Goal: Task Accomplishment & Management: Manage account settings

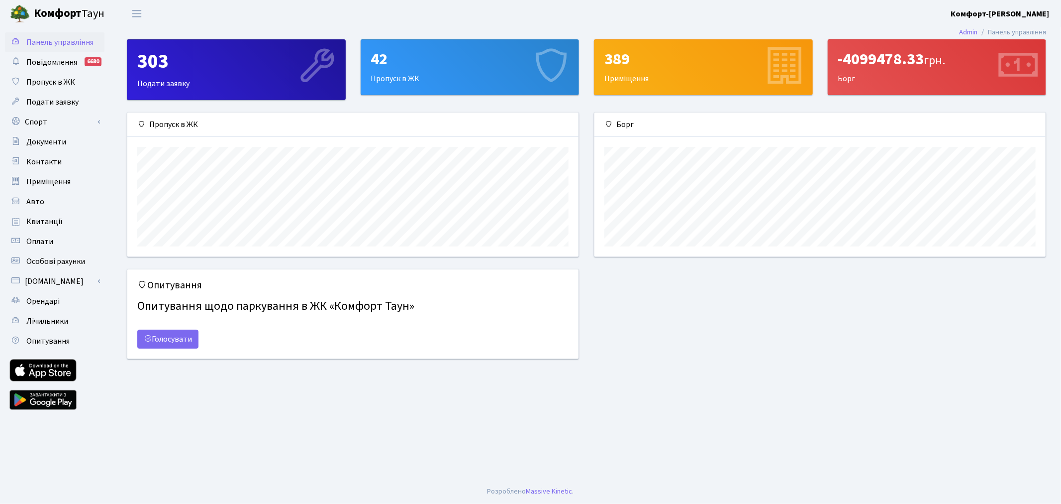
scroll to position [143, 451]
click at [10, 299] on link "Орендарі" at bounding box center [55, 301] width 100 height 20
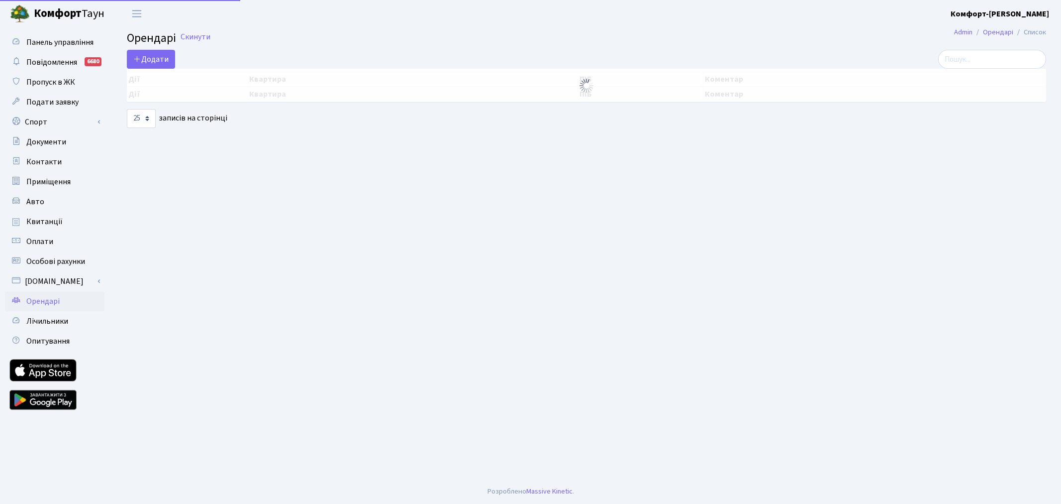
select select "25"
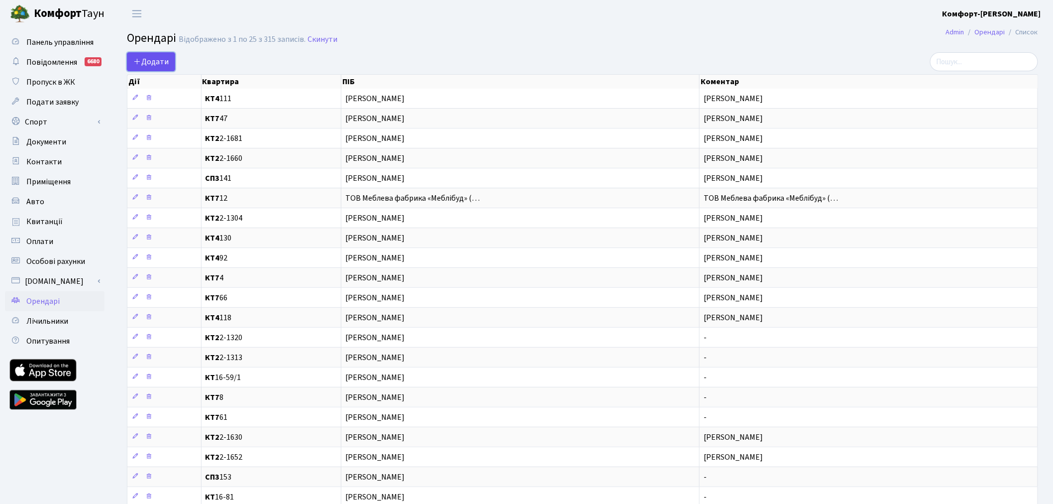
click at [146, 58] on span "Додати" at bounding box center [150, 61] width 35 height 11
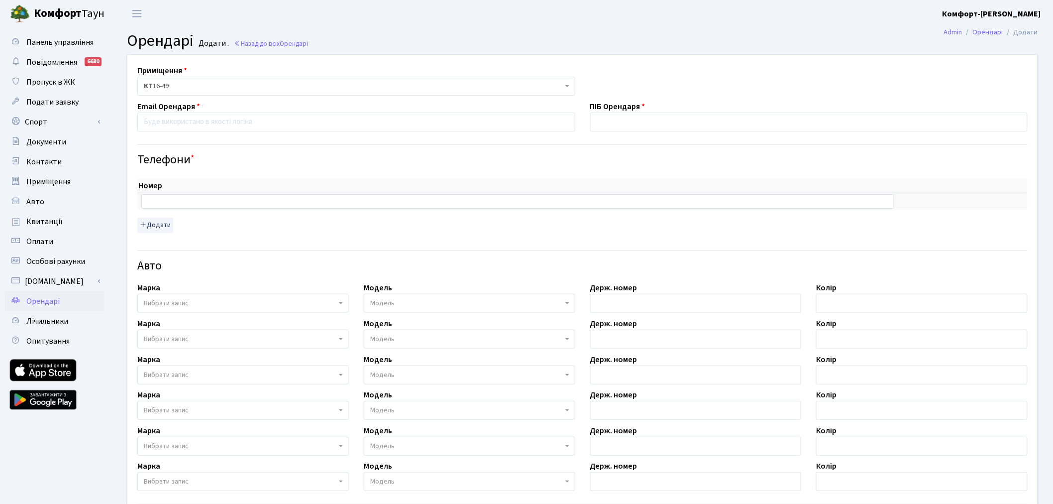
click at [162, 86] on span "КТ 16-49" at bounding box center [353, 86] width 419 height 10
click at [1028, 17] on b "Комфорт-[PERSON_NAME]" at bounding box center [991, 13] width 99 height 11
click at [66, 62] on span "Повідомлення" at bounding box center [51, 62] width 51 height 11
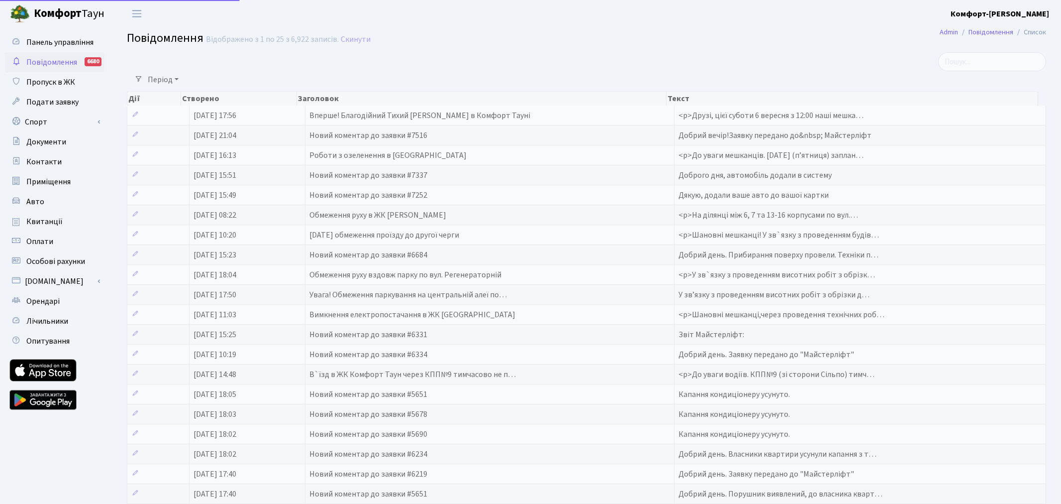
select select "25"
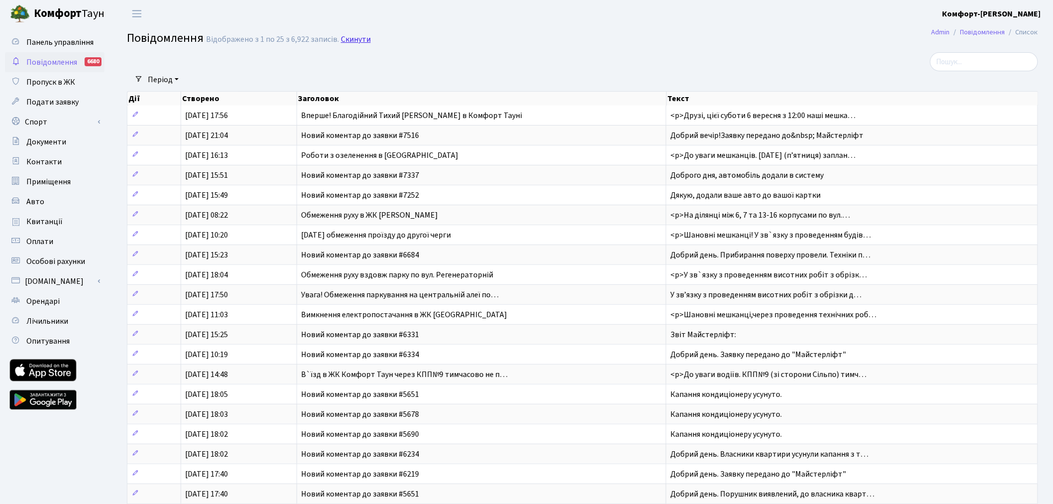
click at [351, 38] on link "Скинути" at bounding box center [356, 39] width 30 height 9
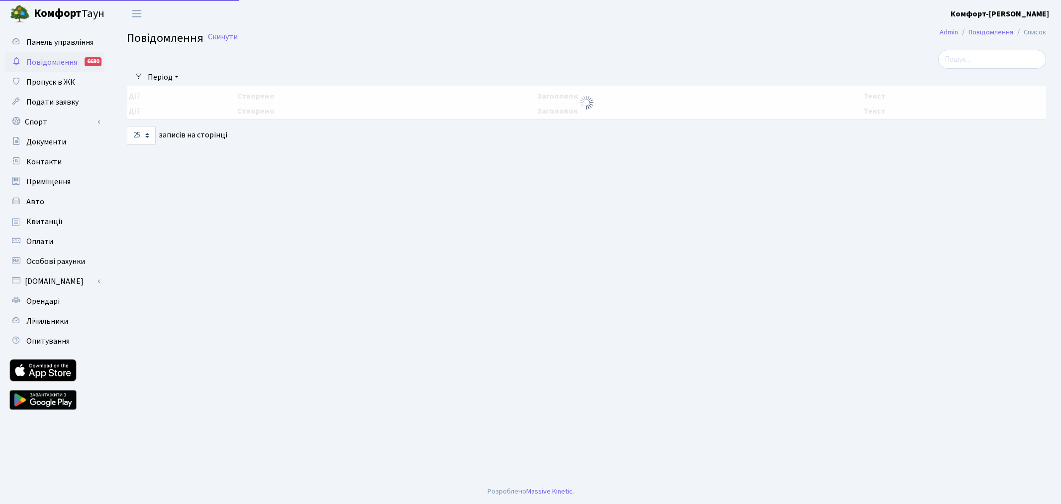
select select "25"
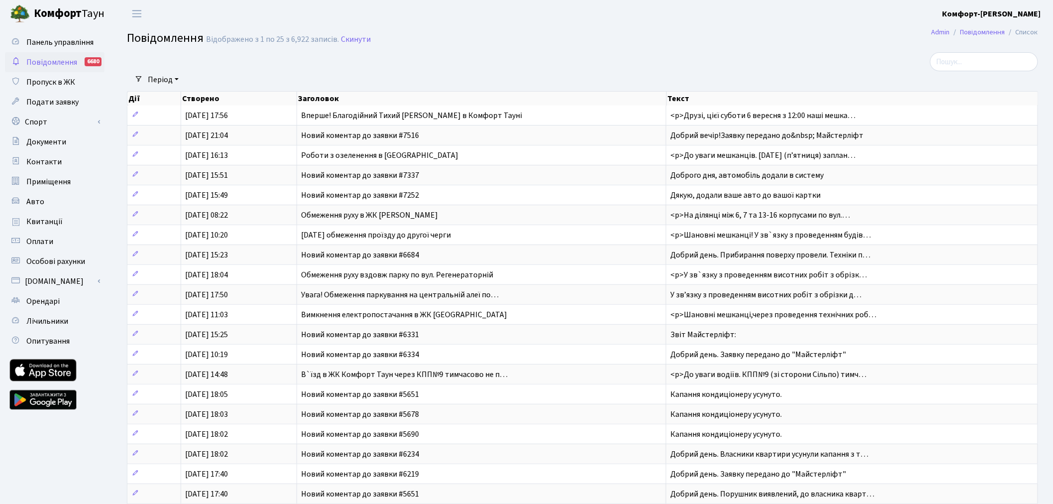
click at [55, 55] on link "Повідомлення 6680" at bounding box center [55, 62] width 100 height 20
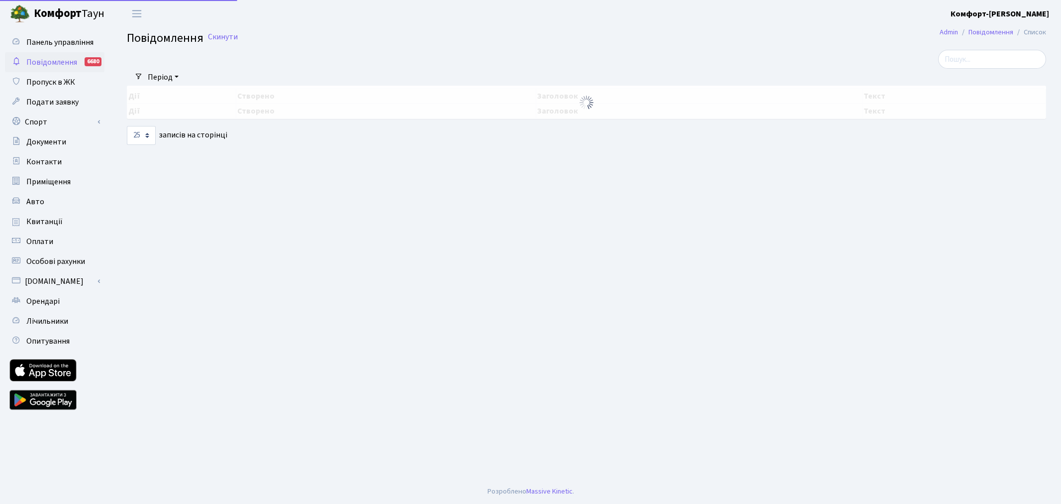
select select "25"
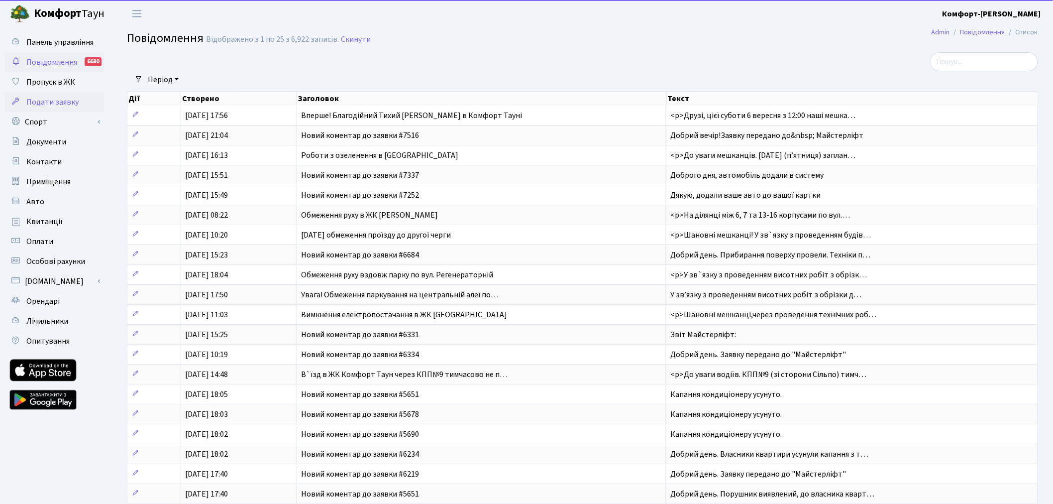
click at [79, 93] on link "Подати заявку" at bounding box center [55, 102] width 100 height 20
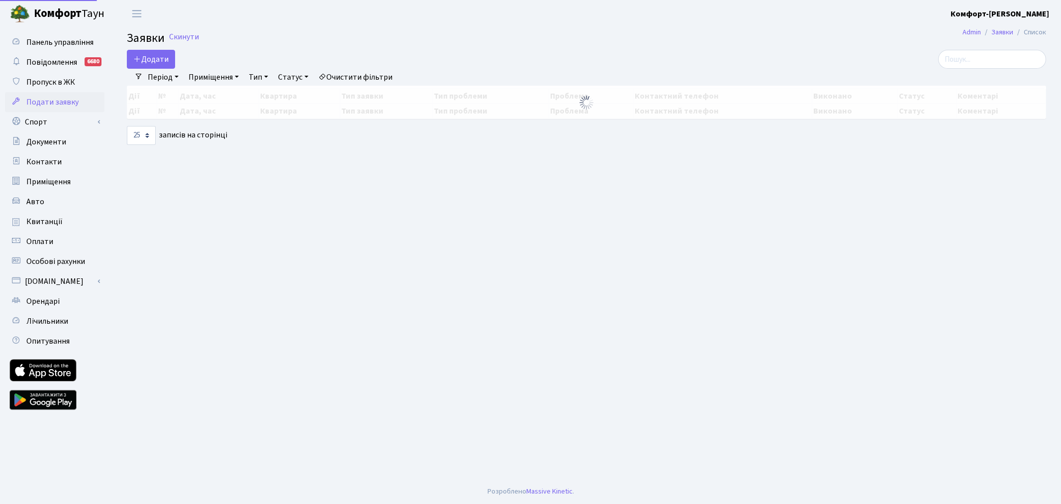
select select "25"
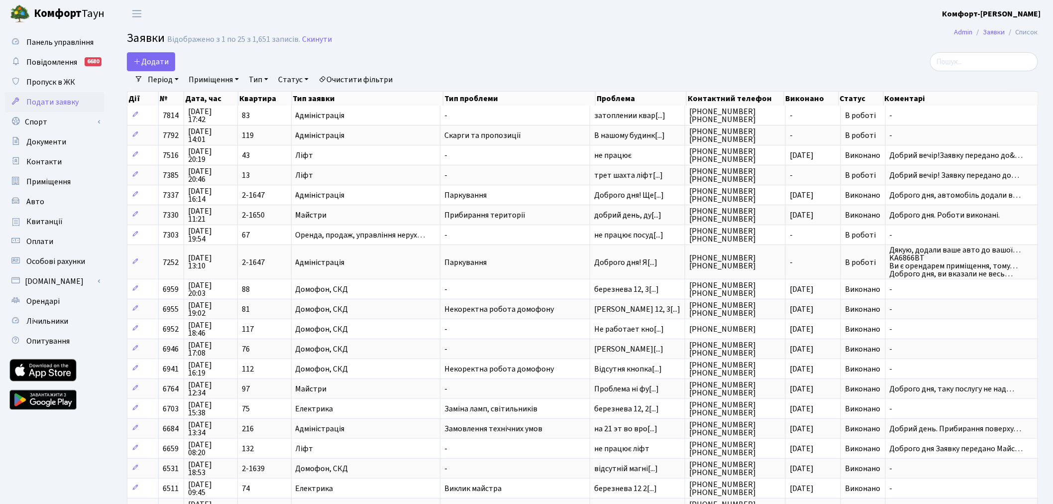
click at [291, 76] on link "Статус" at bounding box center [293, 79] width 38 height 17
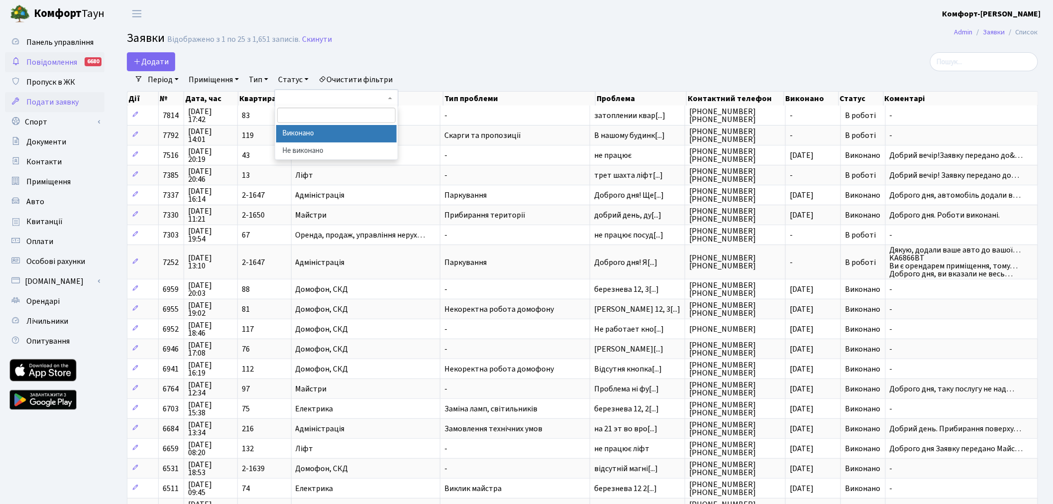
click at [81, 62] on link "Повідомлення 6680" at bounding box center [55, 62] width 100 height 20
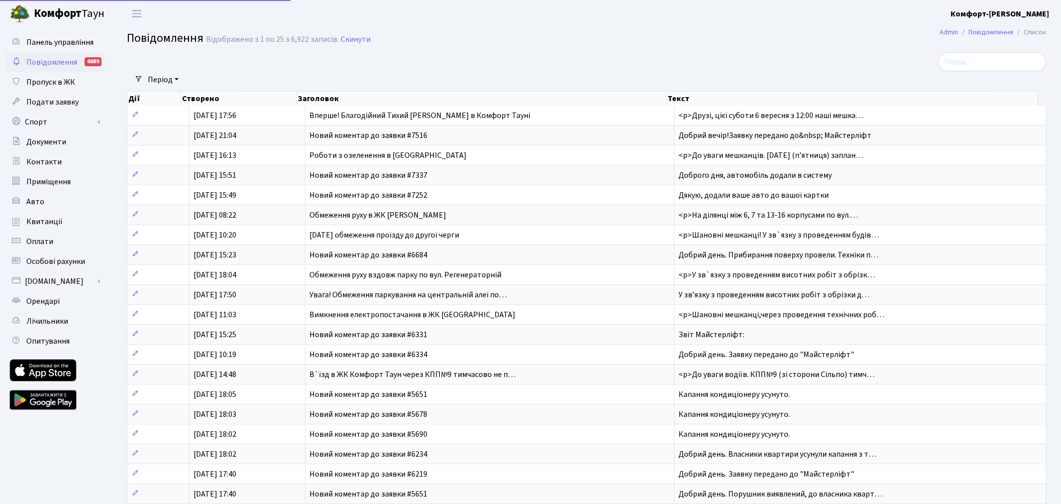
select select "25"
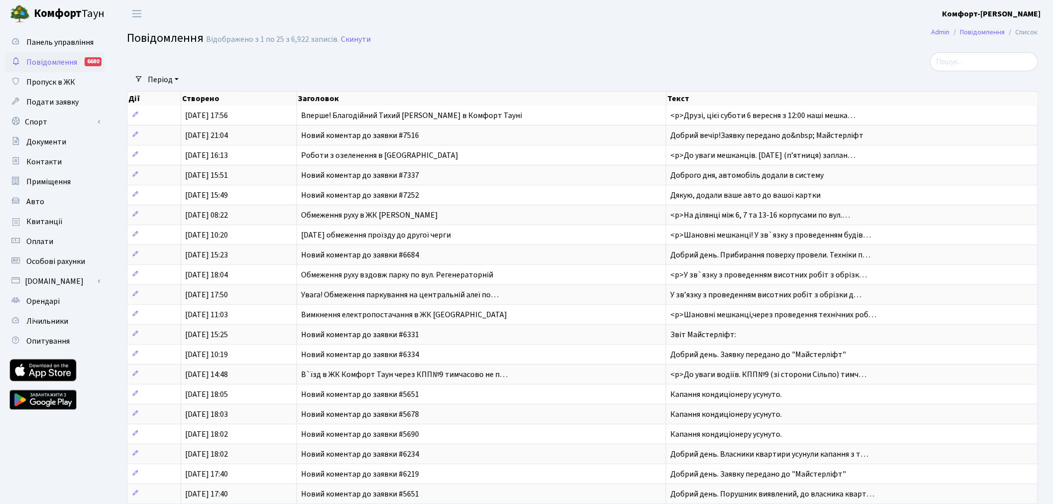
click at [178, 79] on link "Період" at bounding box center [163, 79] width 39 height 17
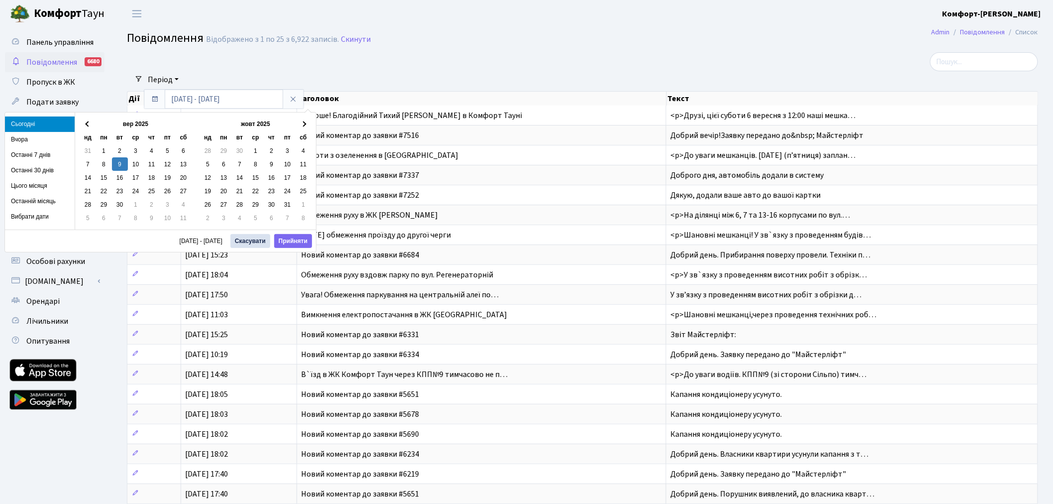
click at [178, 79] on link "Період" at bounding box center [163, 79] width 39 height 17
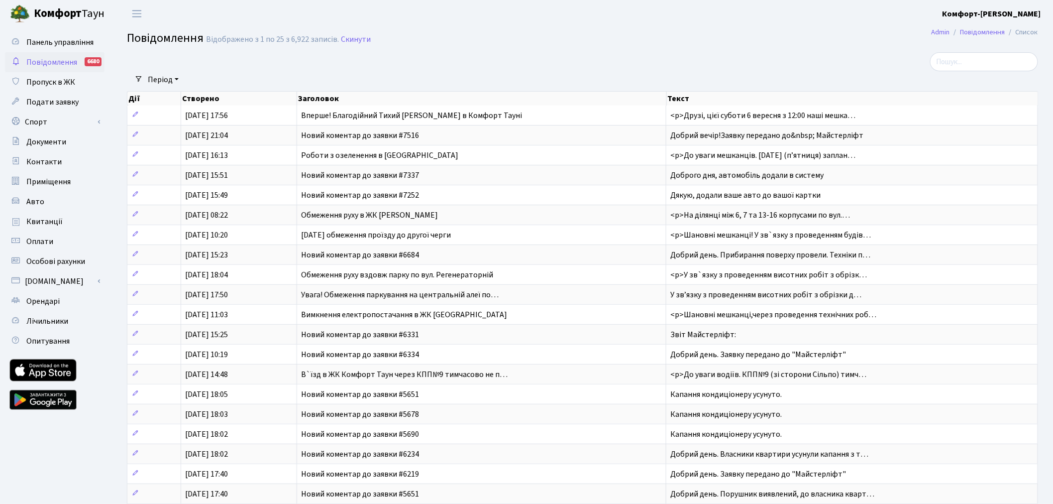
click at [276, 68] on div at bounding box center [427, 61] width 617 height 19
click at [1001, 15] on b "Комфорт-[PERSON_NAME]" at bounding box center [991, 13] width 99 height 11
click at [964, 45] on div "Мій обліковий запис Вийти" at bounding box center [991, 43] width 100 height 44
click at [991, 16] on b "Комфорт-[PERSON_NAME]" at bounding box center [991, 13] width 99 height 11
click at [989, 47] on link "Вийти" at bounding box center [990, 54] width 99 height 15
